Goal: Transaction & Acquisition: Book appointment/travel/reservation

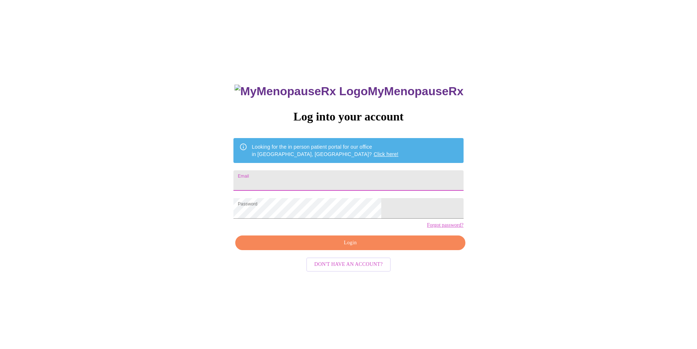
click at [295, 179] on input "Email" at bounding box center [348, 180] width 230 height 20
type input "[EMAIL_ADDRESS][DOMAIN_NAME]"
click at [347, 247] on span "Login" at bounding box center [350, 242] width 213 height 9
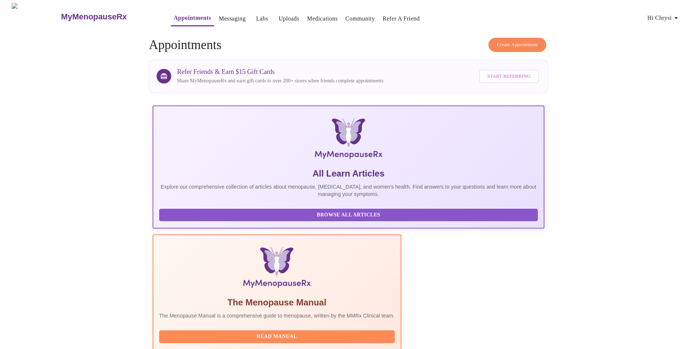
click at [507, 41] on span "Create Appointment" at bounding box center [517, 45] width 41 height 8
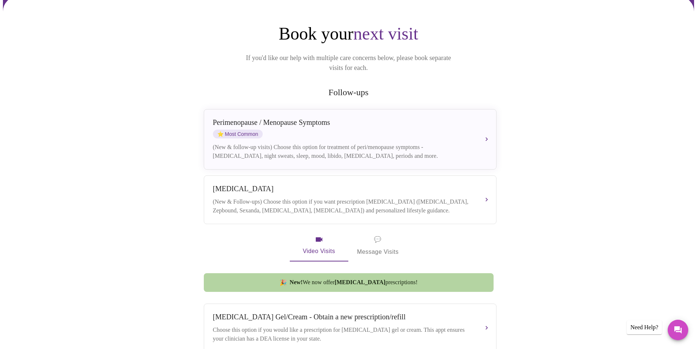
scroll to position [73, 0]
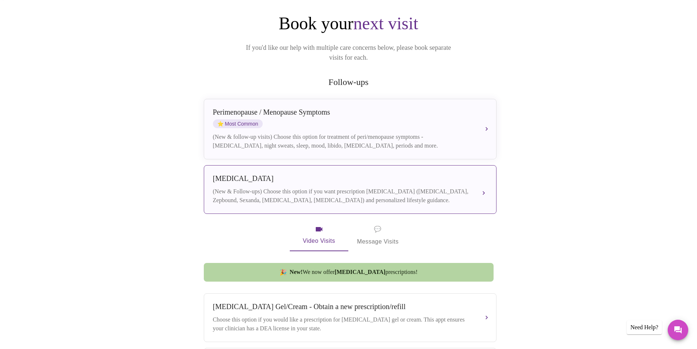
click at [311, 176] on div "[MEDICAL_DATA] (New & Follow-ups) Choose this option if you want prescription […" at bounding box center [350, 189] width 274 height 30
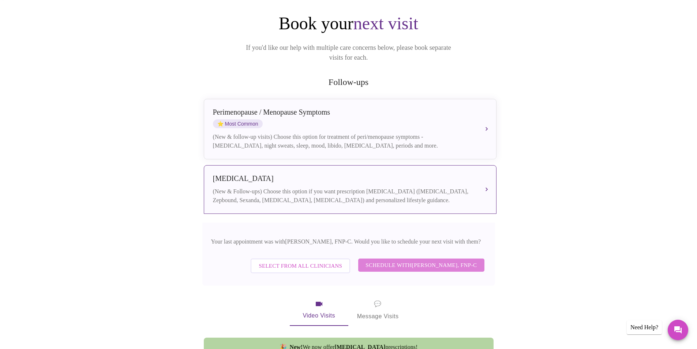
click at [421, 261] on span "Schedule with [PERSON_NAME], FNP-C" at bounding box center [421, 265] width 111 height 10
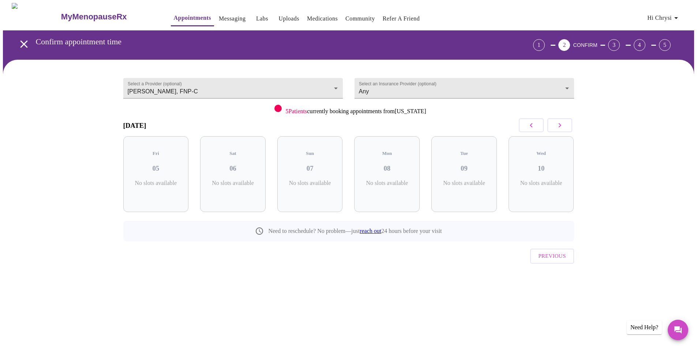
scroll to position [0, 0]
click at [561, 119] on button "button" at bounding box center [562, 125] width 25 height 14
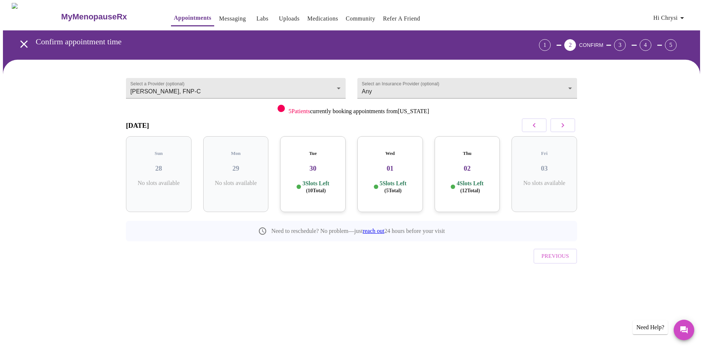
click at [473, 164] on h3 "02" at bounding box center [467, 168] width 54 height 8
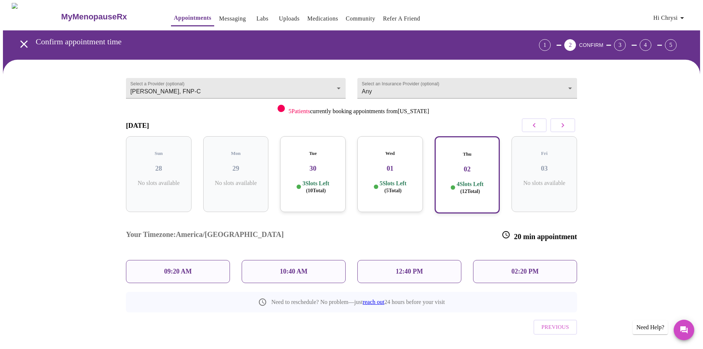
click at [412, 267] on p "12:40 PM" at bounding box center [409, 271] width 27 height 8
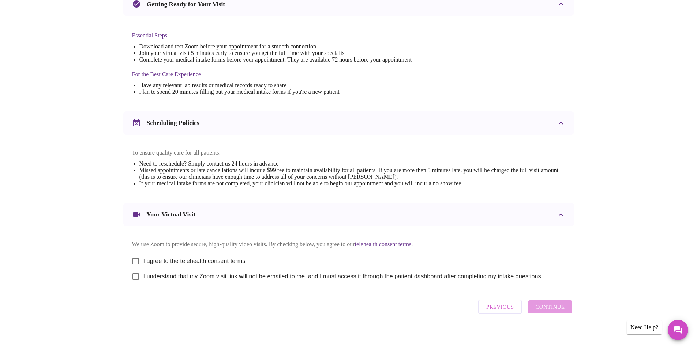
scroll to position [182, 0]
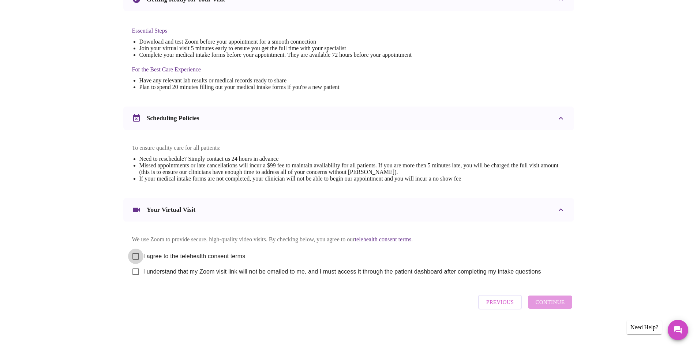
click at [135, 253] on input "I agree to the telehealth consent terms" at bounding box center [135, 255] width 15 height 15
checkbox input "true"
click at [136, 270] on input "I understand that my Zoom visit link will not be emailed to me, and I must acce…" at bounding box center [135, 271] width 15 height 15
checkbox input "true"
click at [558, 302] on span "Continue" at bounding box center [549, 302] width 29 height 10
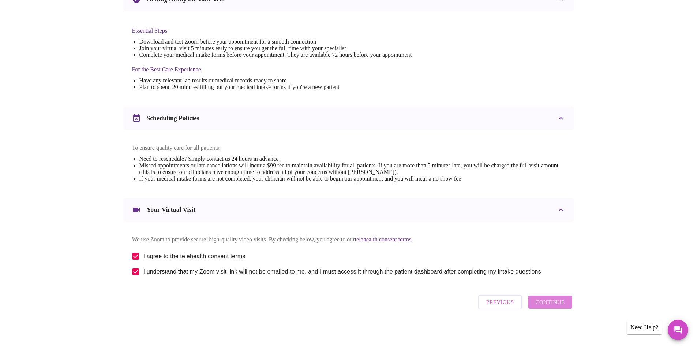
scroll to position [0, 0]
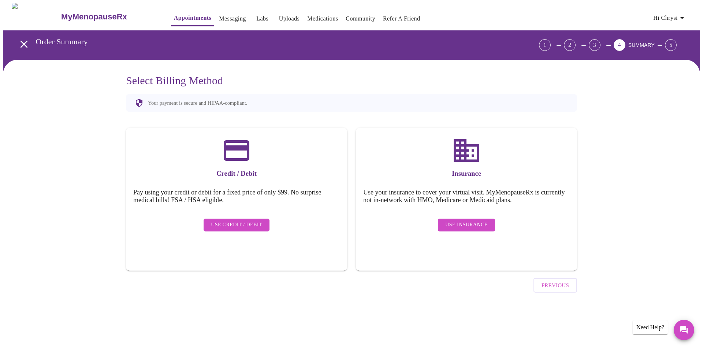
click at [471, 220] on span "Use Insurance" at bounding box center [466, 224] width 42 height 9
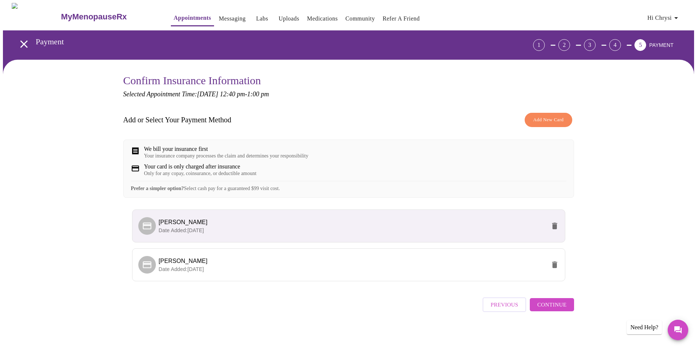
click at [551, 309] on span "Continue" at bounding box center [551, 305] width 29 height 10
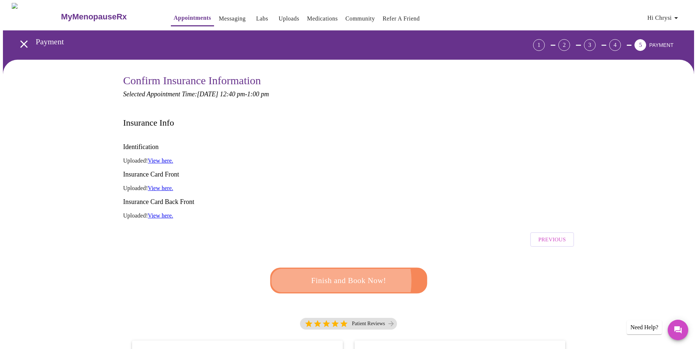
click at [337, 274] on span "Finish and Book Now!" at bounding box center [348, 281] width 135 height 14
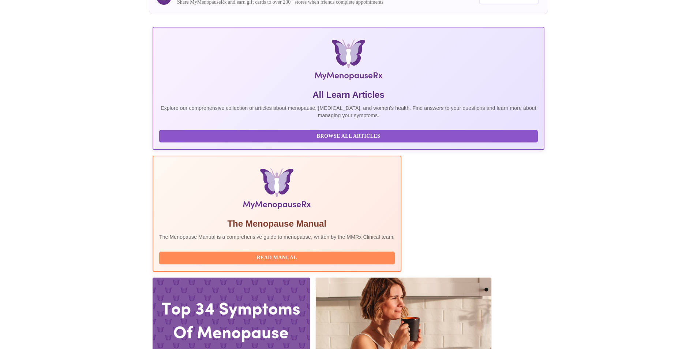
scroll to position [146, 0]
